Goal: Transaction & Acquisition: Purchase product/service

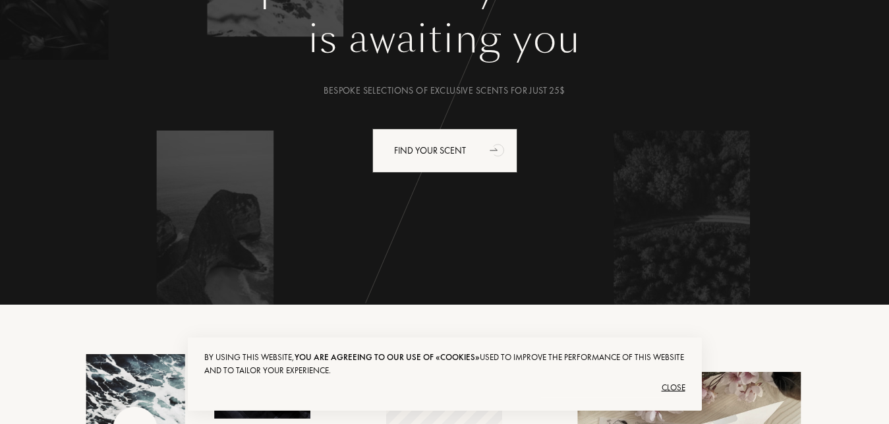
scroll to position [202, 0]
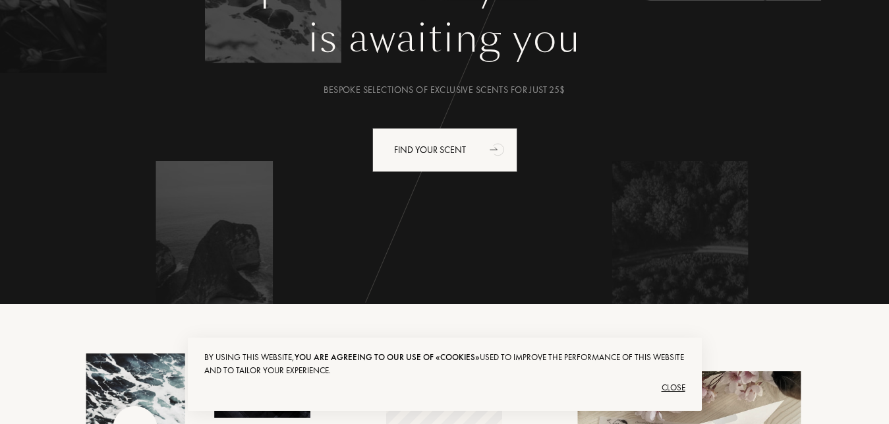
click at [669, 386] on div "Close" at bounding box center [444, 387] width 481 height 21
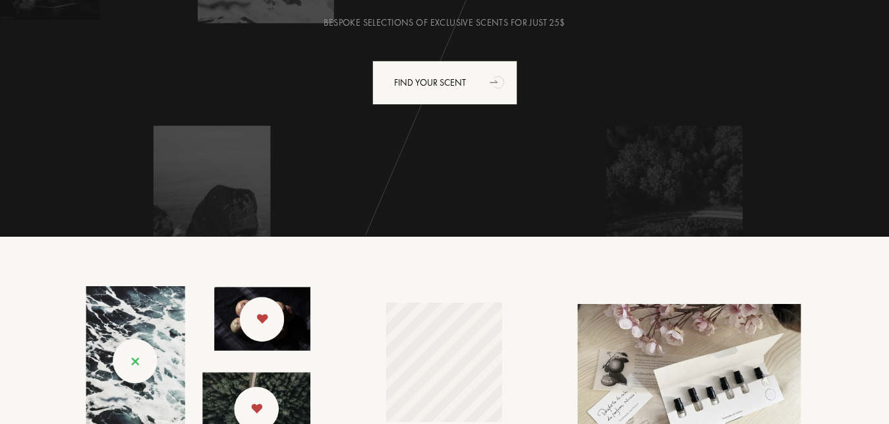
scroll to position [0, 0]
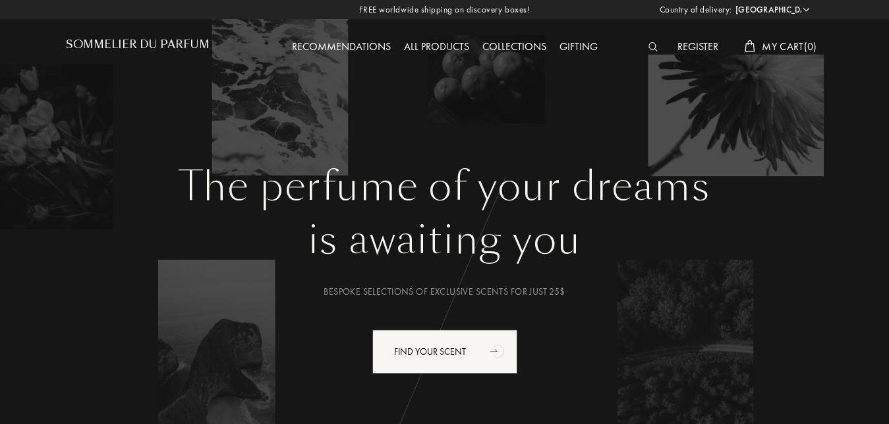
click at [775, 5] on select "Afghanistan Albania Algeria Andorra Angola Anguilla Antartica Antigua and Barbu…" at bounding box center [771, 9] width 79 height 13
select select "SA"
click option "[GEOGRAPHIC_DATA]" at bounding box center [0, 0] width 0 height 0
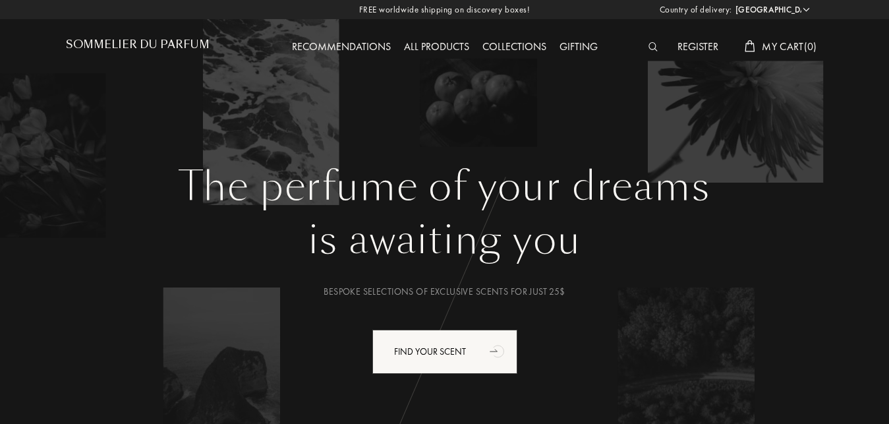
select select "SA"
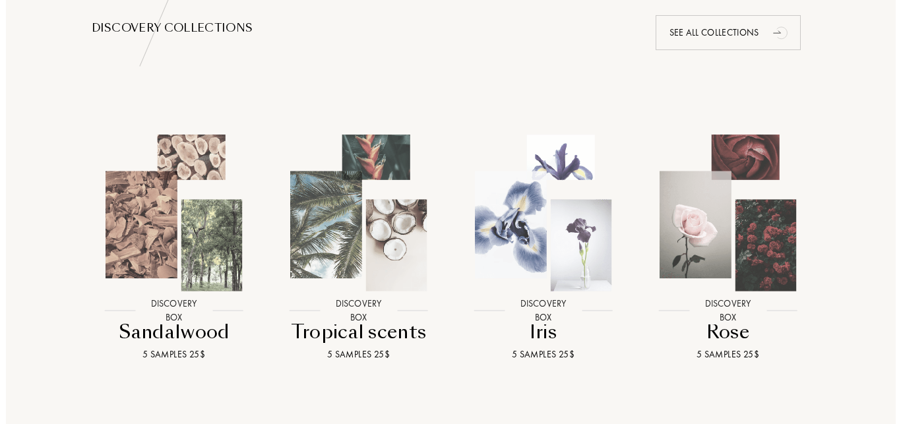
scroll to position [1345, 0]
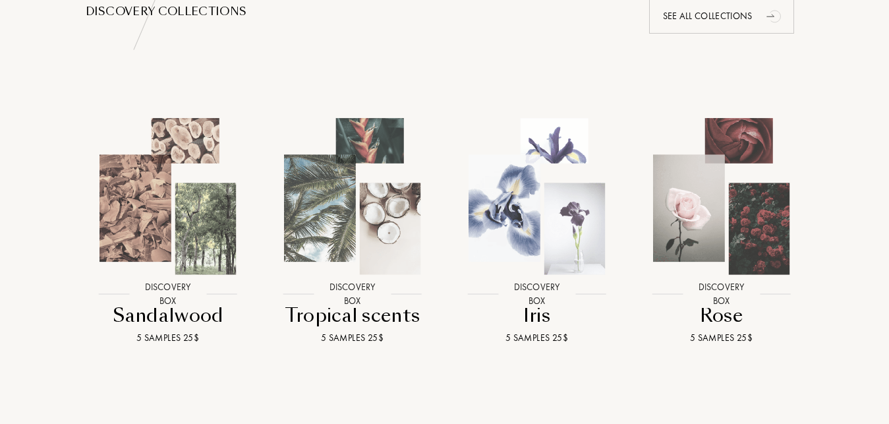
click at [539, 232] on img at bounding box center [537, 196] width 166 height 166
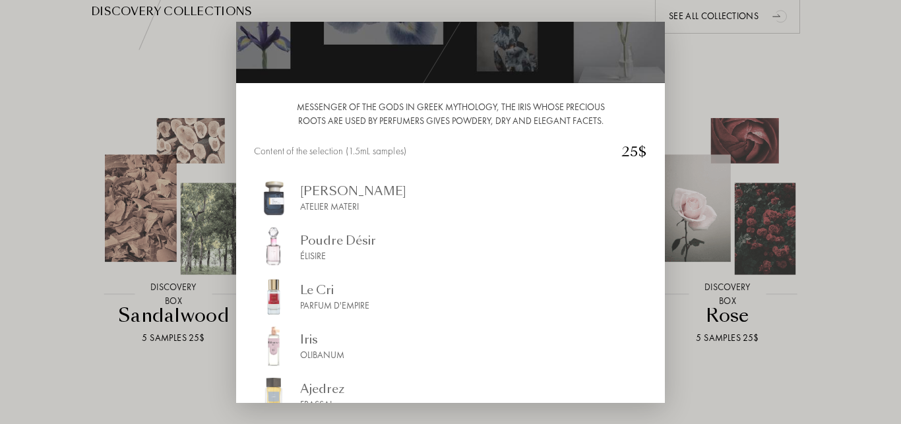
scroll to position [152, 0]
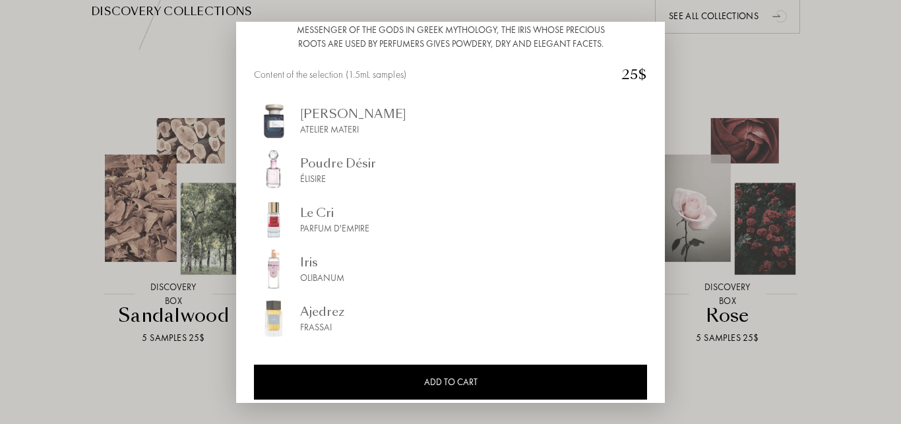
click at [330, 117] on div "[PERSON_NAME]" at bounding box center [353, 114] width 106 height 18
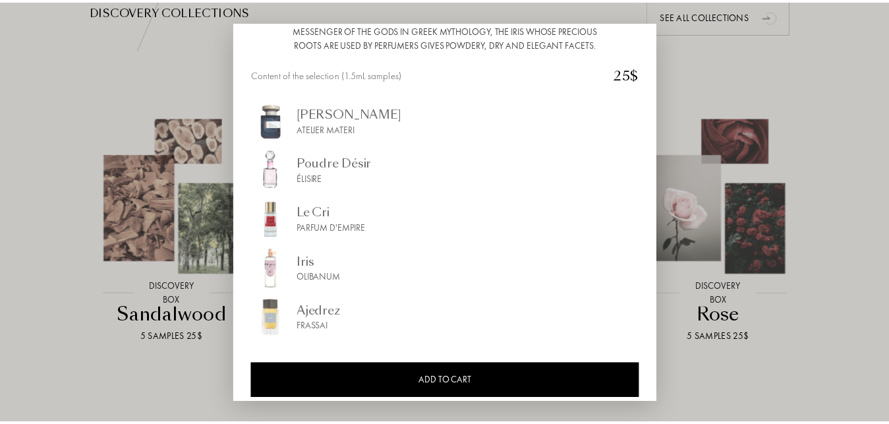
scroll to position [0, 0]
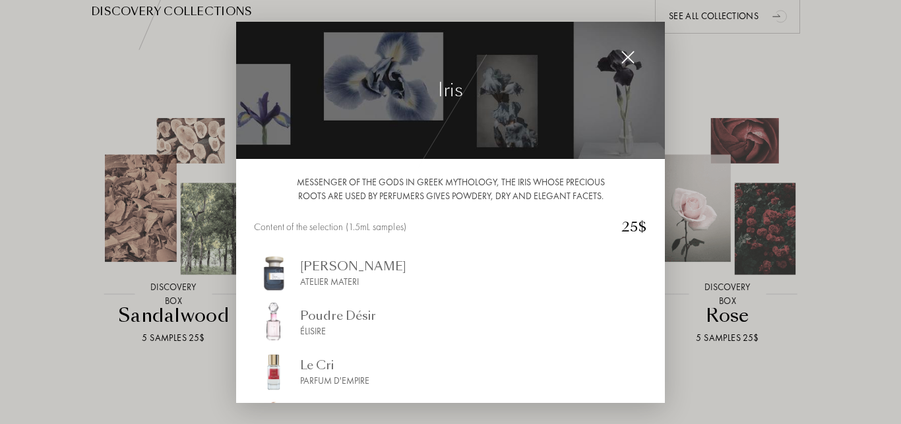
click at [686, 63] on div at bounding box center [450, 212] width 901 height 424
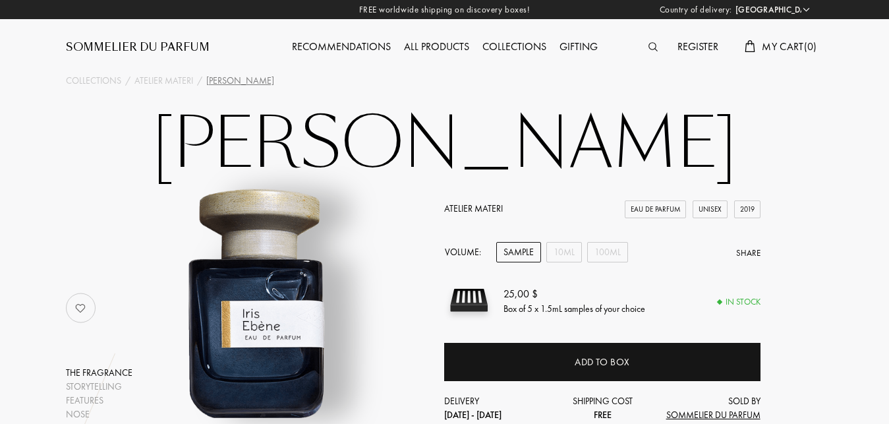
select select "SA"
click at [223, 127] on h1 "[PERSON_NAME]" at bounding box center [444, 144] width 659 height 73
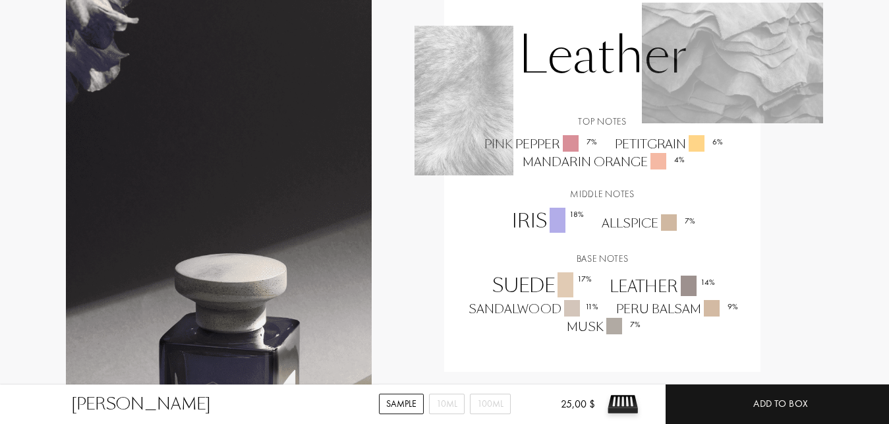
scroll to position [1076, 0]
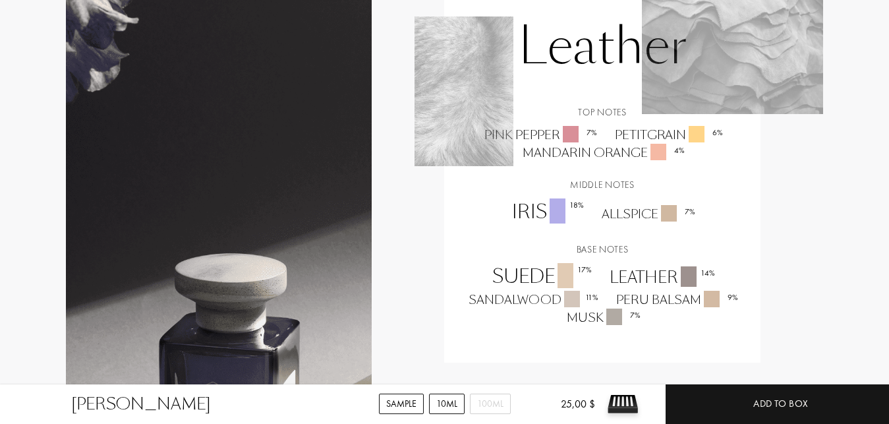
click at [446, 406] on div "10mL" at bounding box center [447, 404] width 36 height 20
click at [492, 409] on div "100mL" at bounding box center [490, 404] width 41 height 20
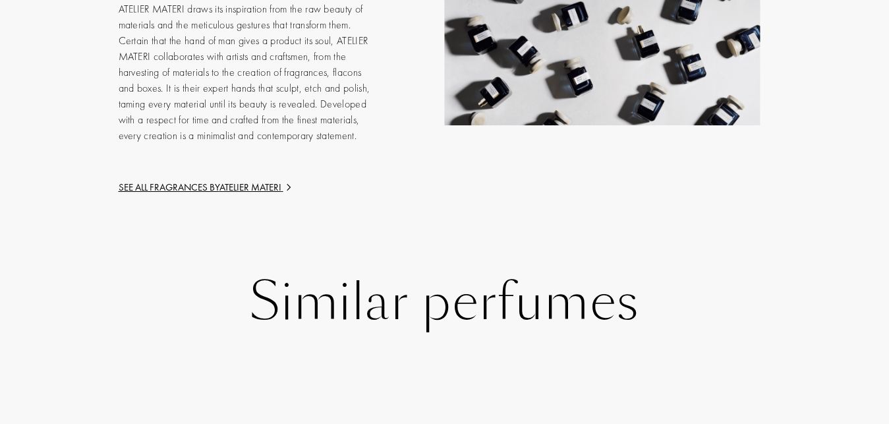
scroll to position [2081, 0]
click at [292, 183] on img at bounding box center [288, 188] width 11 height 11
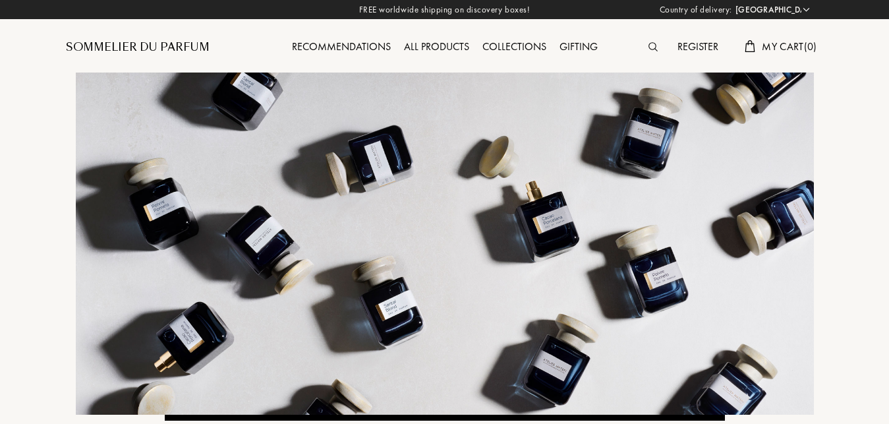
select select "SA"
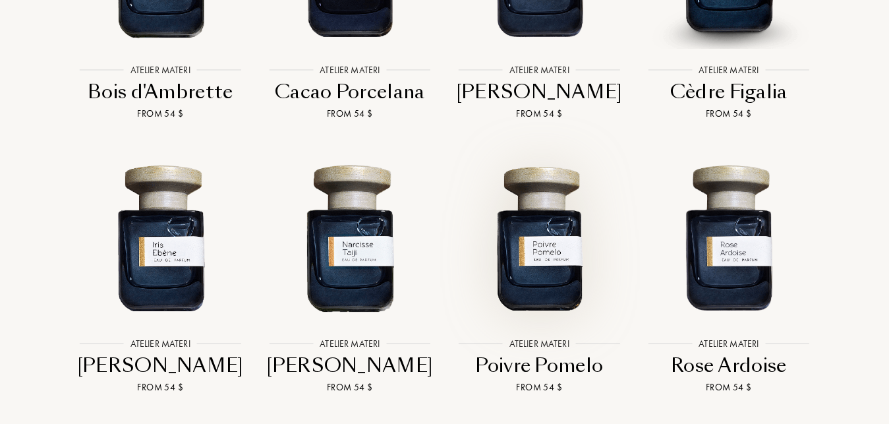
scroll to position [2750, 0]
